Goal: Information Seeking & Learning: Find specific fact

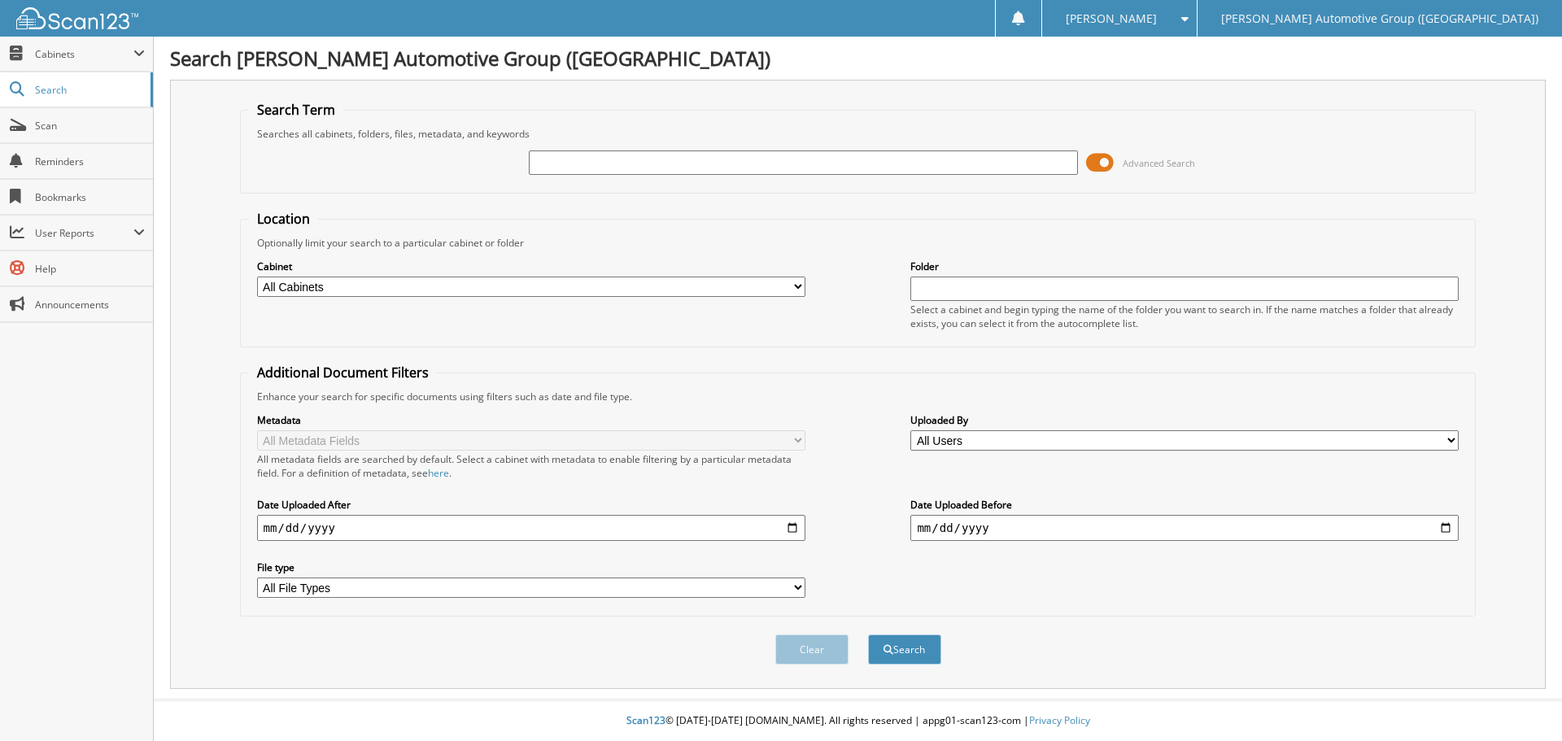
click at [587, 172] on input "text" at bounding box center [803, 162] width 548 height 24
type input "459044"
click at [868, 634] on button "Search" at bounding box center [904, 649] width 73 height 30
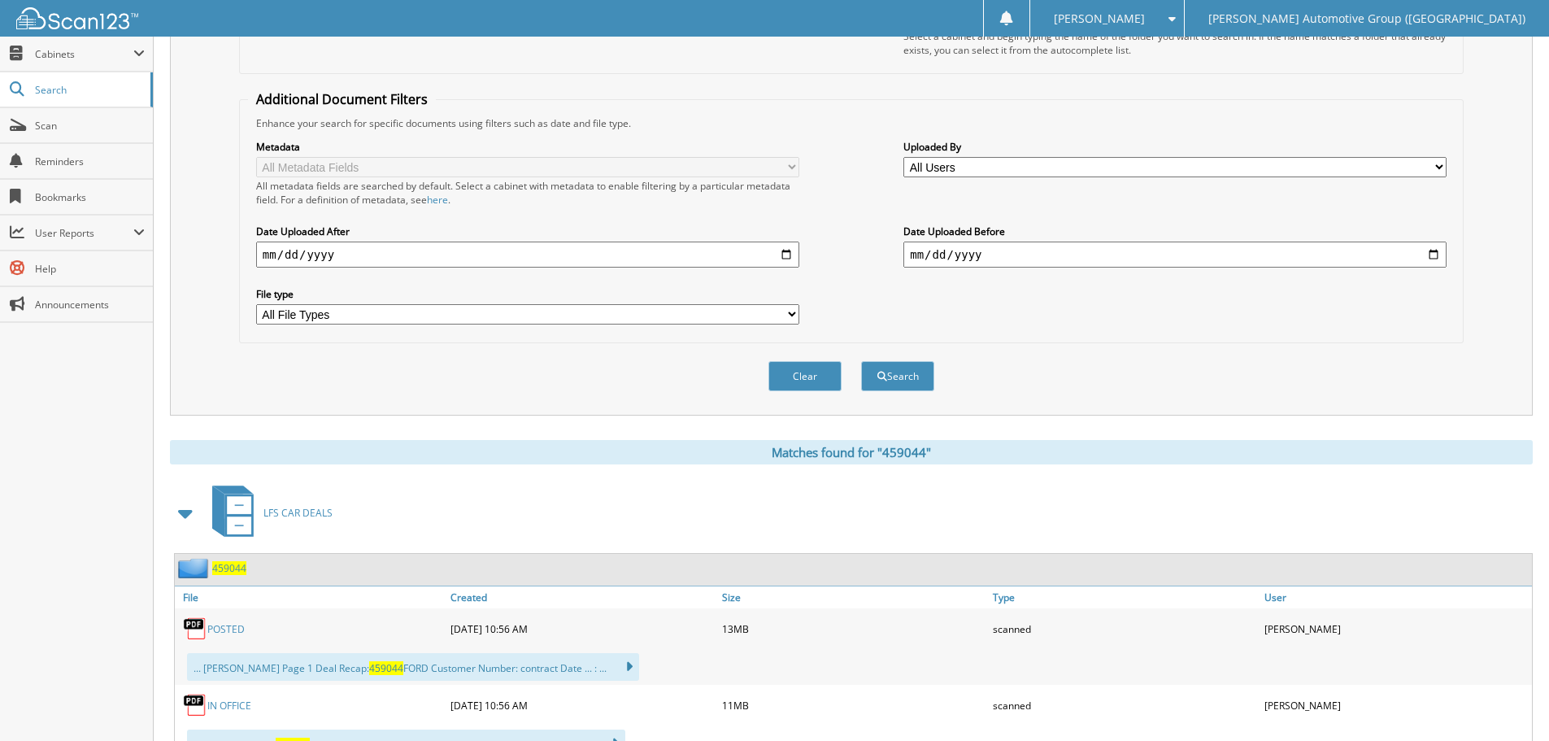
scroll to position [407, 0]
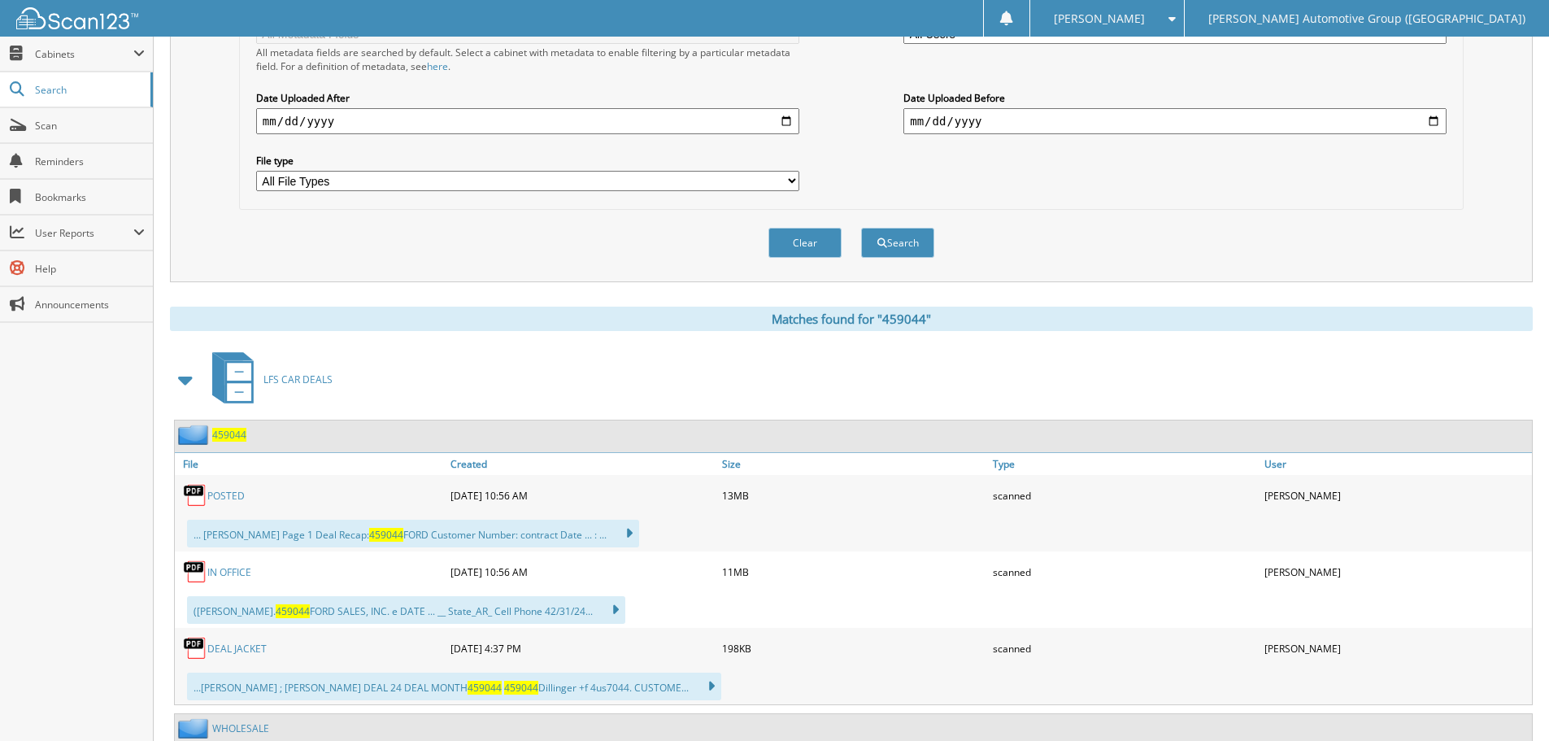
click at [221, 494] on link "POSTED" at bounding box center [225, 496] width 37 height 14
click at [436, 329] on div "Matches found for "459044"" at bounding box center [851, 319] width 1363 height 24
